Goal: Check status: Check status

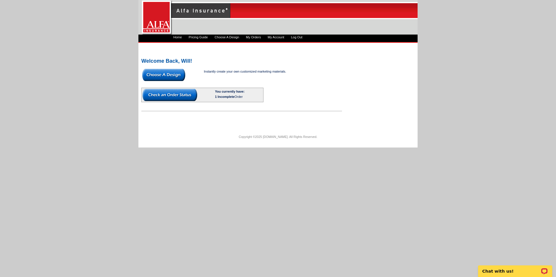
click at [192, 94] on img at bounding box center [169, 95] width 55 height 12
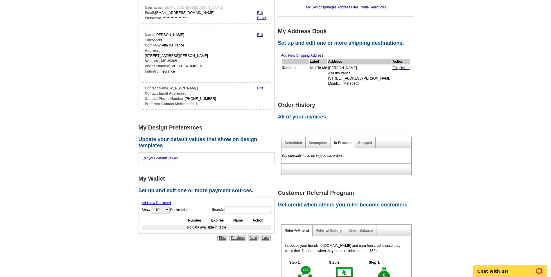
scroll to position [87, 0]
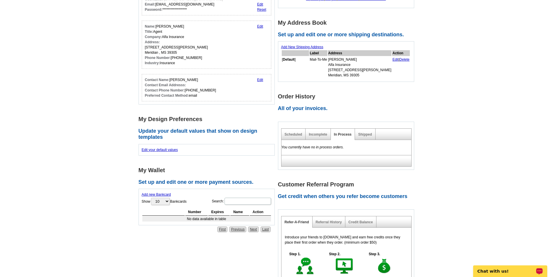
click at [538, 267] on div "Open LiveChat chat widget" at bounding box center [539, 270] width 7 height 7
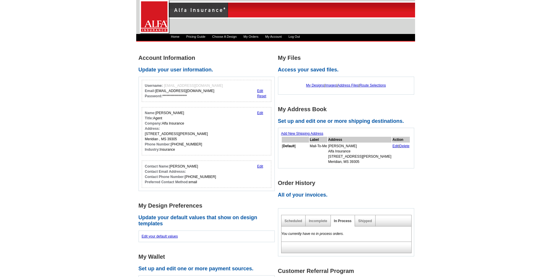
scroll to position [0, 0]
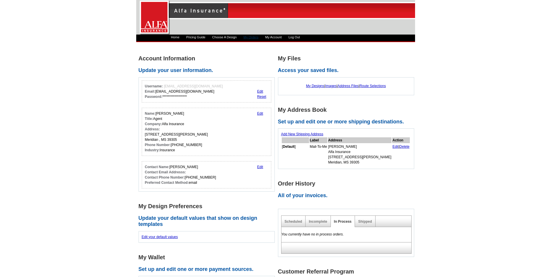
click at [256, 38] on link "My Orders" at bounding box center [251, 36] width 15 height 3
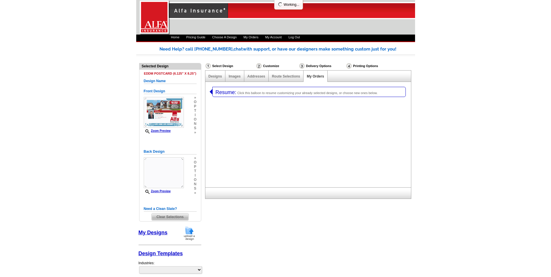
select select "1"
select select "14"
select select "1325"
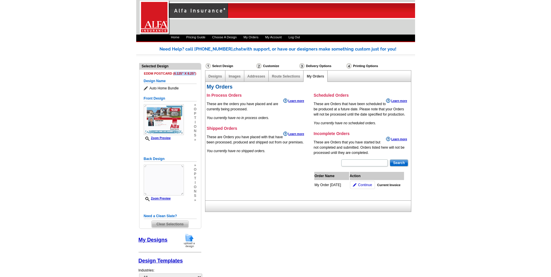
drag, startPoint x: 174, startPoint y: 73, endPoint x: 195, endPoint y: 74, distance: 21.2
click at [195, 74] on h4 "EDDM Postcard (6.125" x 8.25")" at bounding box center [170, 74] width 53 height 4
copy h4 "6.125" x 8.25""
